Goal: Navigation & Orientation: Understand site structure

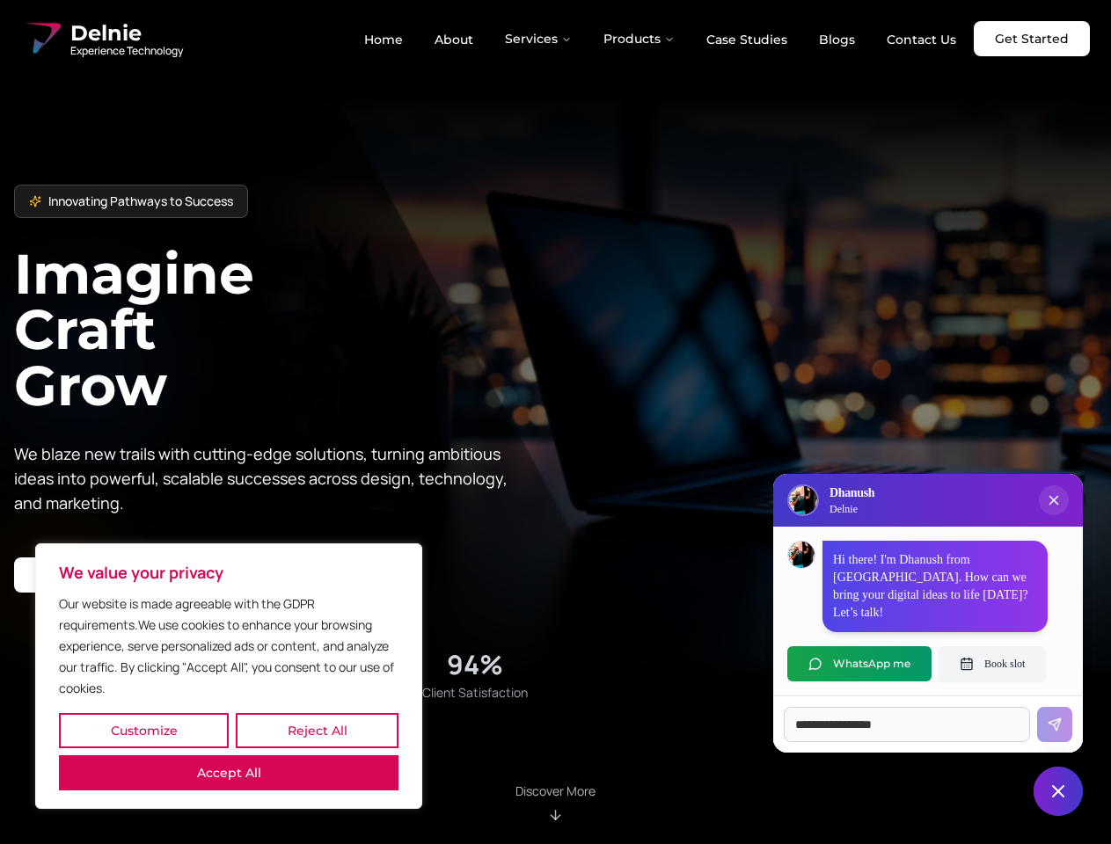
click at [143, 731] on button "Customize" at bounding box center [144, 730] width 170 height 35
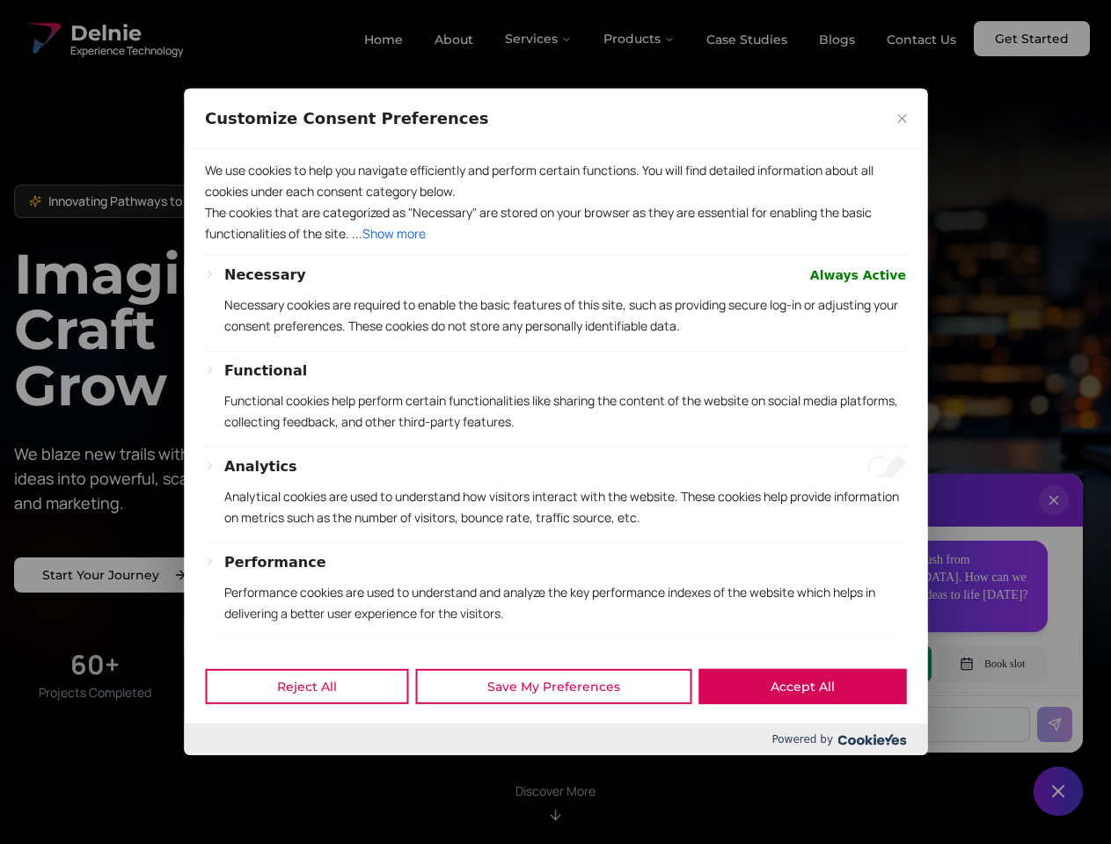
click at [317, 731] on div at bounding box center [555, 422] width 1111 height 844
click at [229, 202] on p "We use cookies to help you navigate efficiently and perform certain functions. …" at bounding box center [555, 181] width 701 height 42
click at [555, 422] on div "Necessary Always Active Necessary cookies are required to enable the basic feat…" at bounding box center [555, 537] width 701 height 544
click at [539, 39] on div at bounding box center [555, 422] width 1111 height 844
click at [639, 39] on div at bounding box center [555, 422] width 1111 height 844
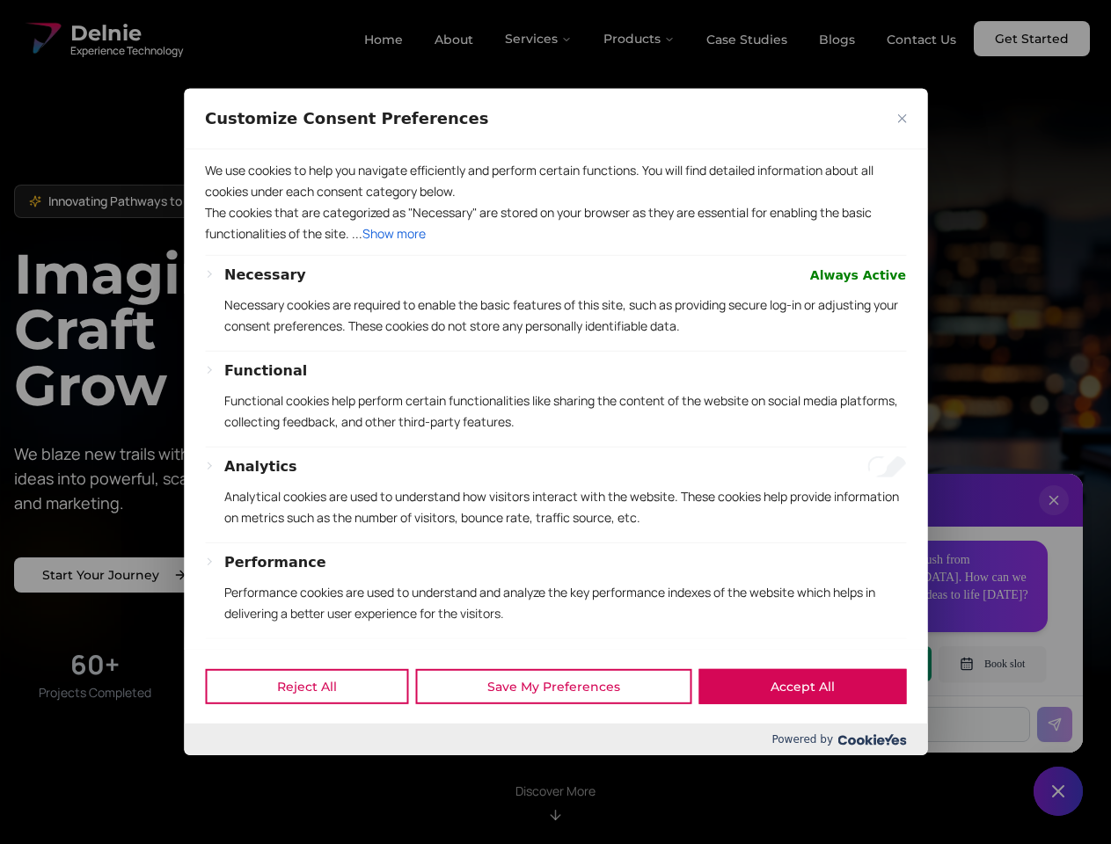
click at [1054, 518] on div at bounding box center [555, 422] width 1111 height 844
click at [859, 664] on div "Reject All Save My Preferences Accept All" at bounding box center [555, 686] width 743 height 75
click at [992, 664] on div at bounding box center [555, 422] width 1111 height 844
click at [1058, 791] on div at bounding box center [555, 422] width 1111 height 844
